Goal: Check status: Check status

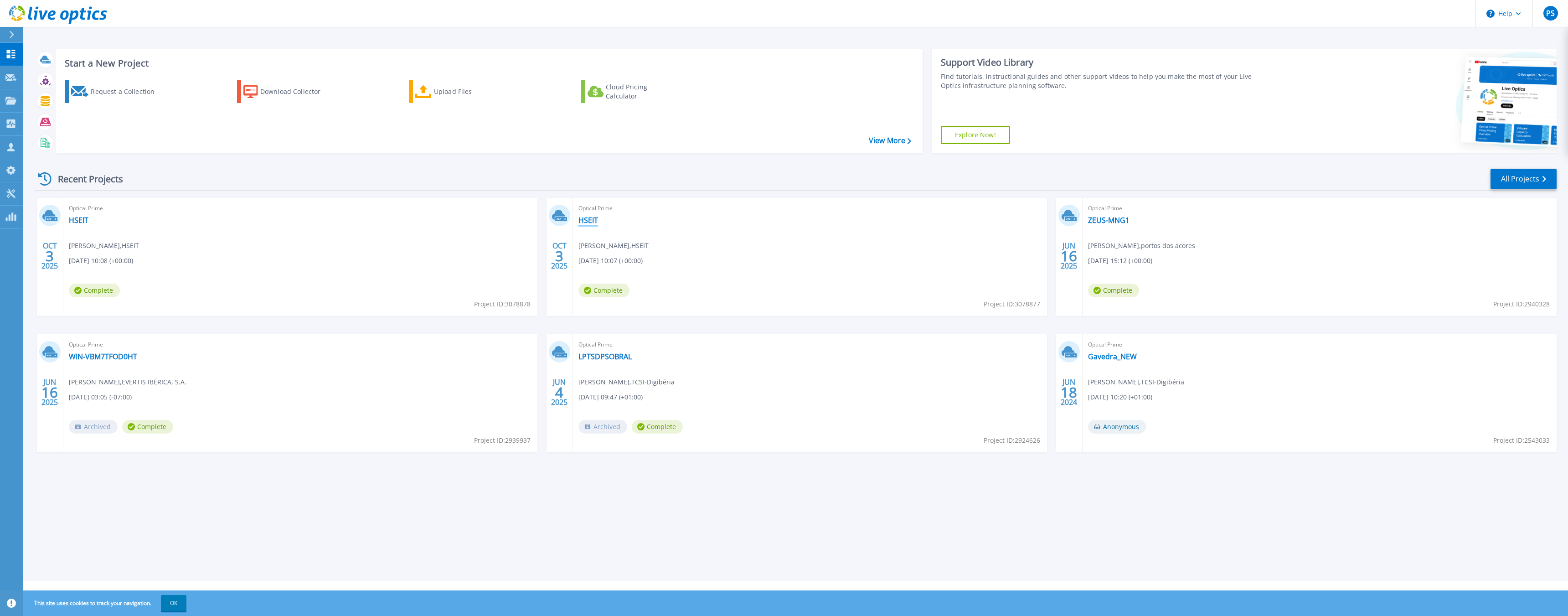
click at [591, 218] on link "HSEIT" at bounding box center [588, 220] width 20 height 9
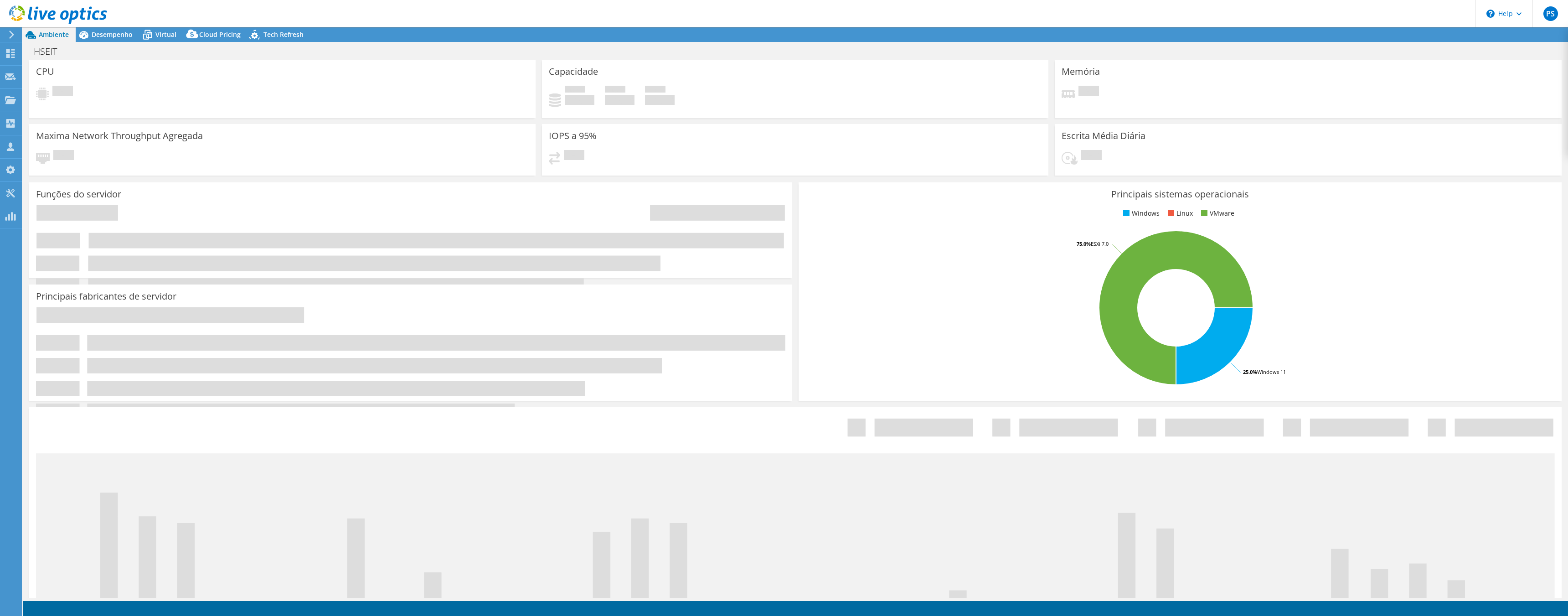
select select "USD"
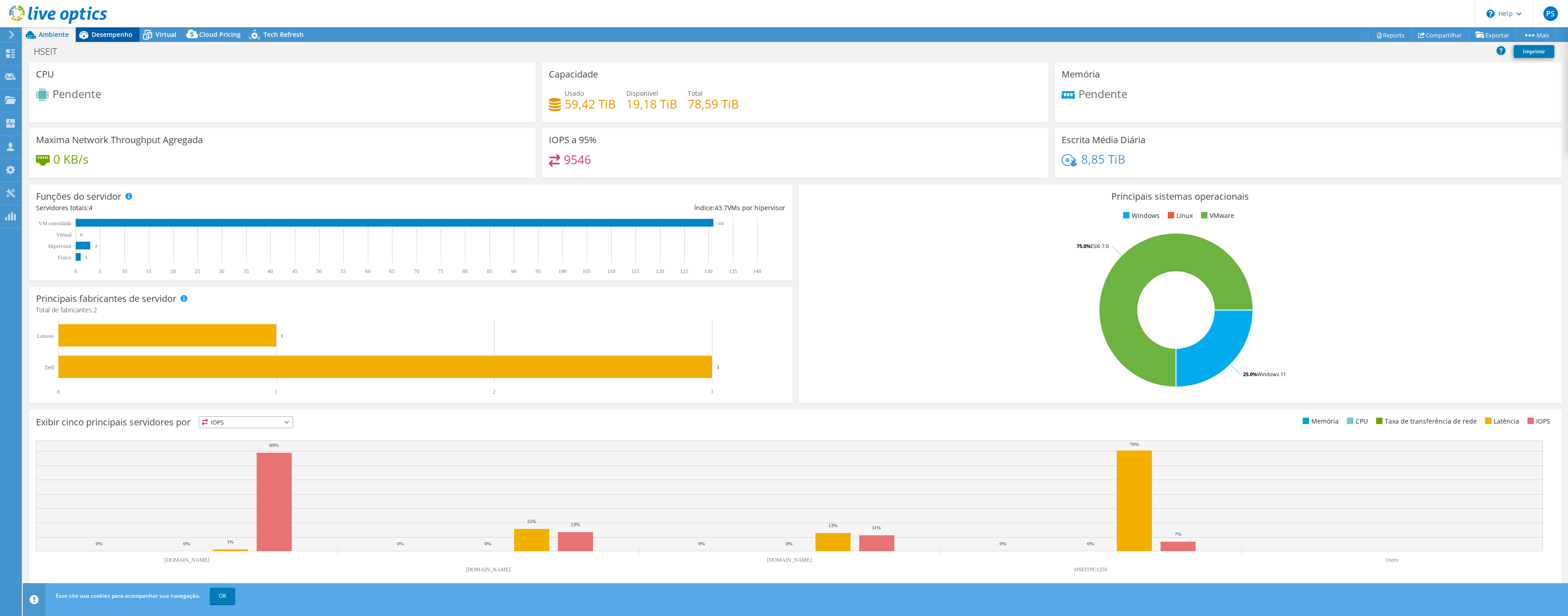
click at [117, 33] on span "Desempenho" at bounding box center [111, 35] width 41 height 9
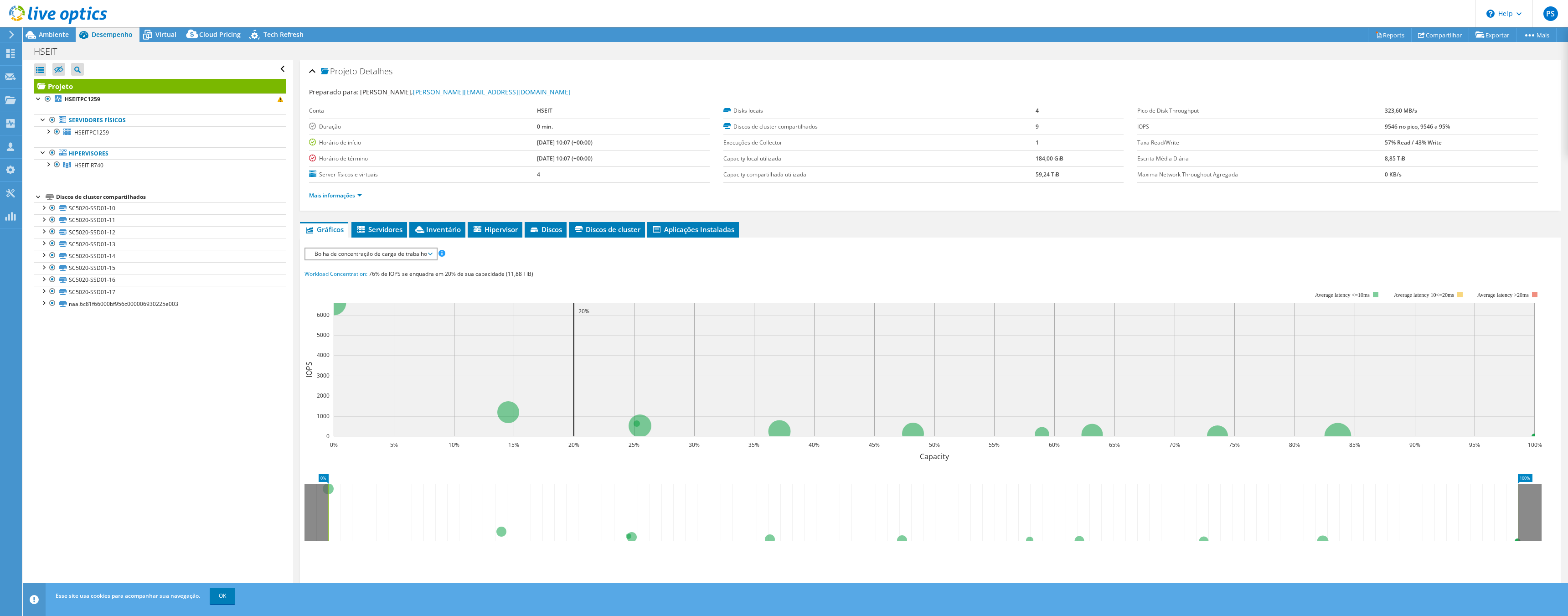
drag, startPoint x: 349, startPoint y: 210, endPoint x: 386, endPoint y: 213, distance: 37.1
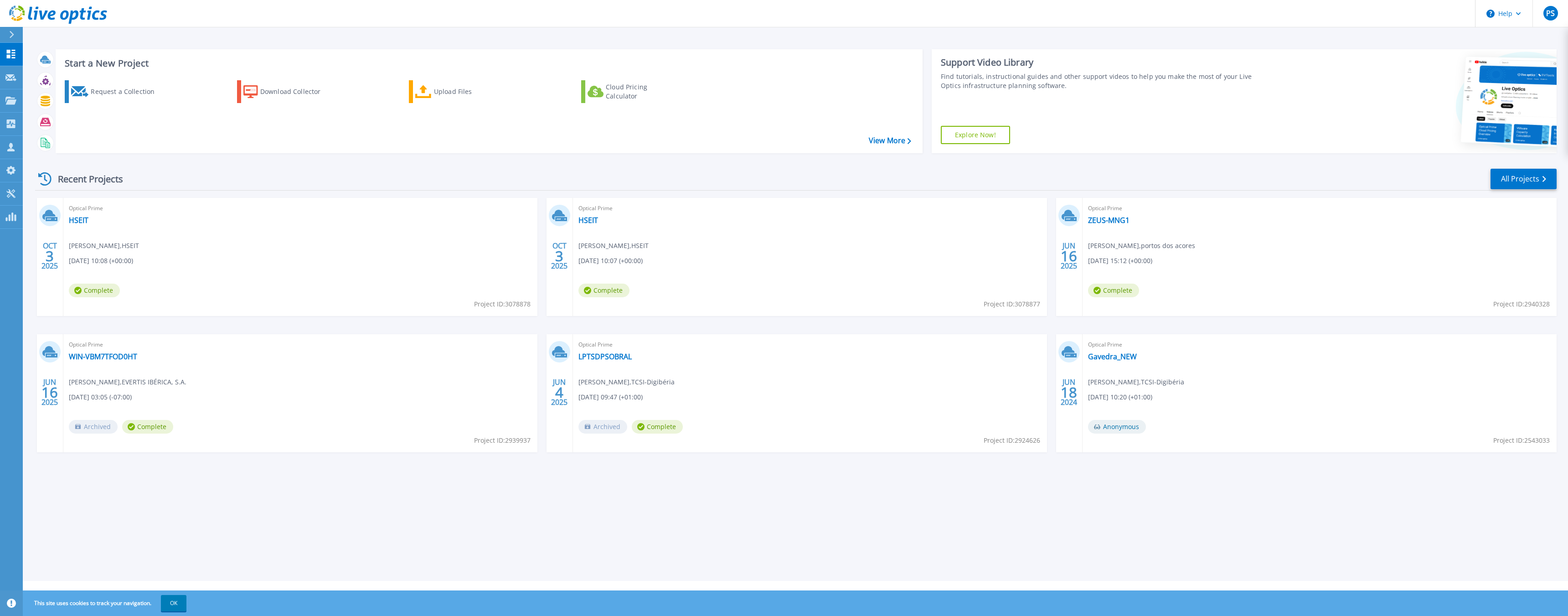
click at [63, 213] on div "Optical Prime HSEIT Filipe Nunes , HSEIT 10/03/2025, 10:08 (+00:00) Complete Pr…" at bounding box center [300, 257] width 474 height 118
click at [76, 223] on link "HSEIT" at bounding box center [78, 220] width 20 height 9
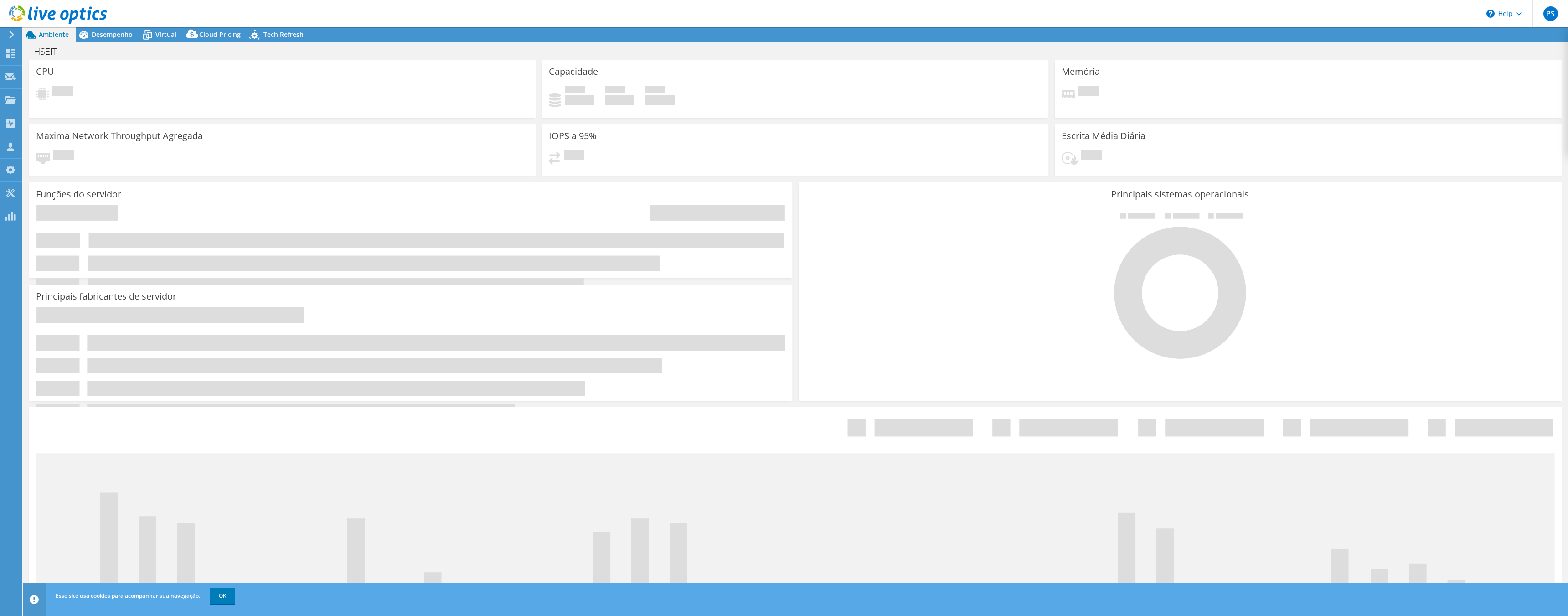
select select "USD"
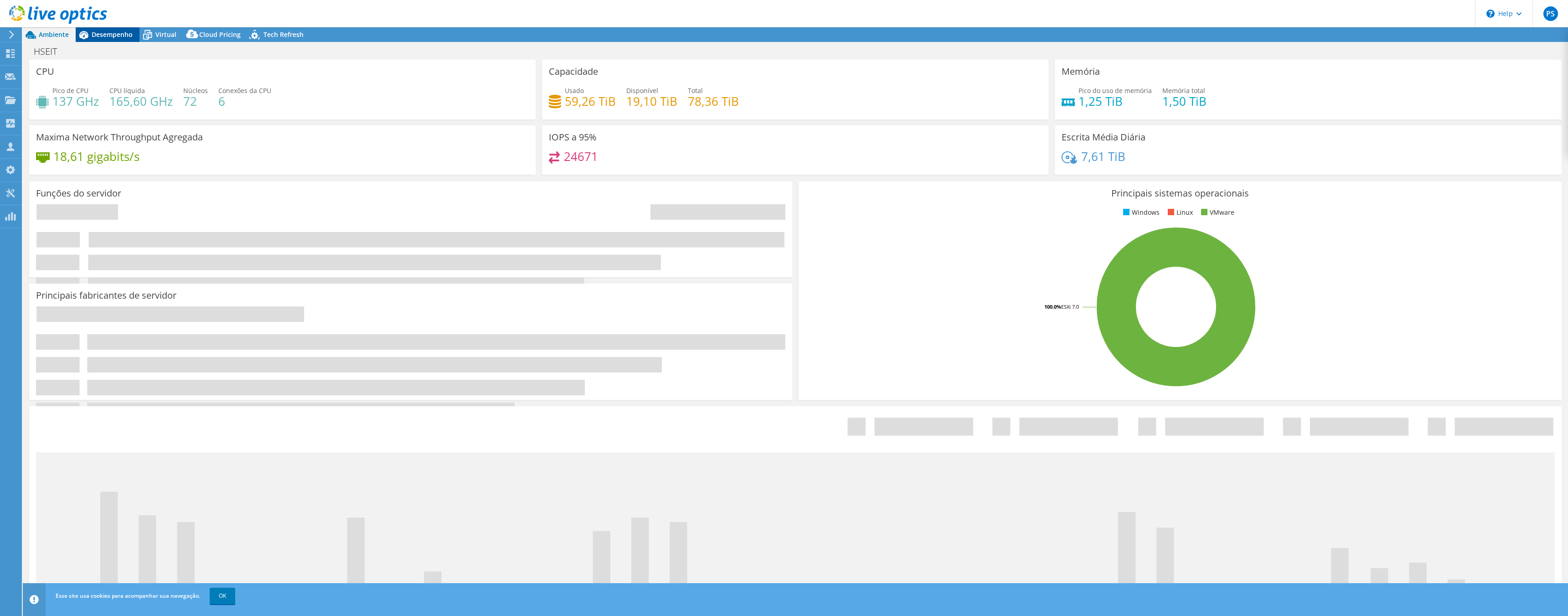
click at [100, 37] on span "Desempenho" at bounding box center [111, 35] width 41 height 9
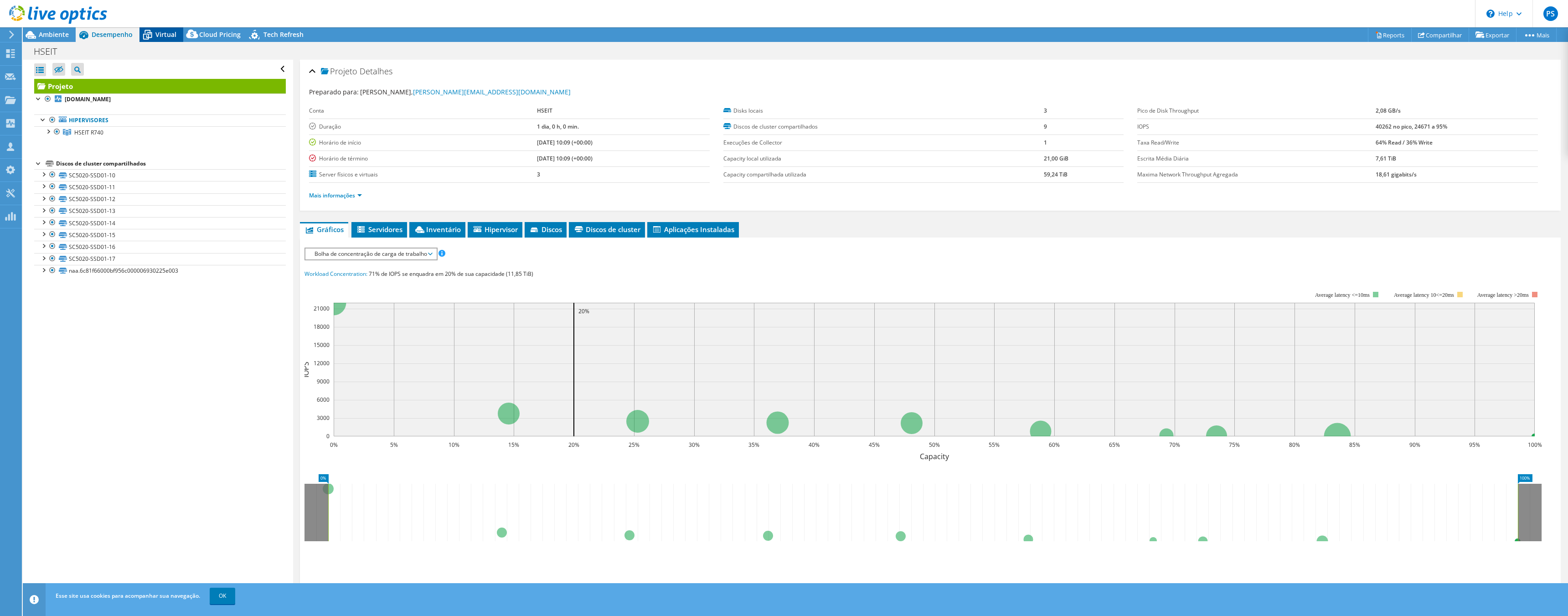
click at [147, 36] on icon at bounding box center [148, 36] width 9 height 7
